Goal: Information Seeking & Learning: Learn about a topic

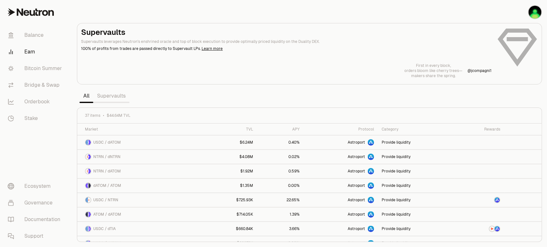
click at [112, 97] on link "Supervaults" at bounding box center [111, 96] width 36 height 13
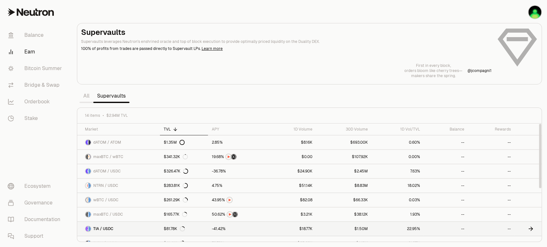
click at [314, 233] on link "$18.77K" at bounding box center [290, 229] width 51 height 14
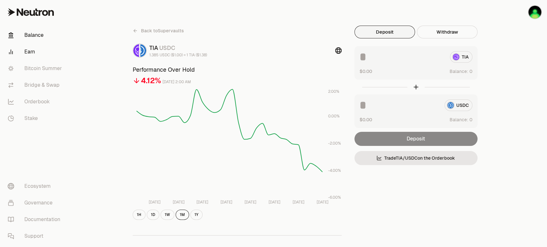
drag, startPoint x: 133, startPoint y: 0, endPoint x: 36, endPoint y: 37, distance: 104.0
click at [36, 37] on link "Balance" at bounding box center [36, 35] width 67 height 17
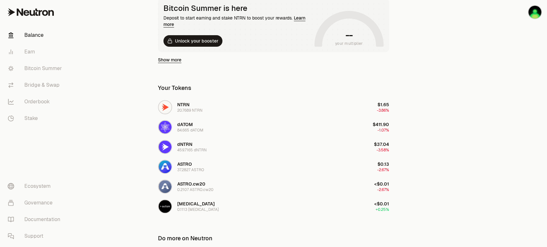
scroll to position [128, 0]
